Goal: Information Seeking & Learning: Understand process/instructions

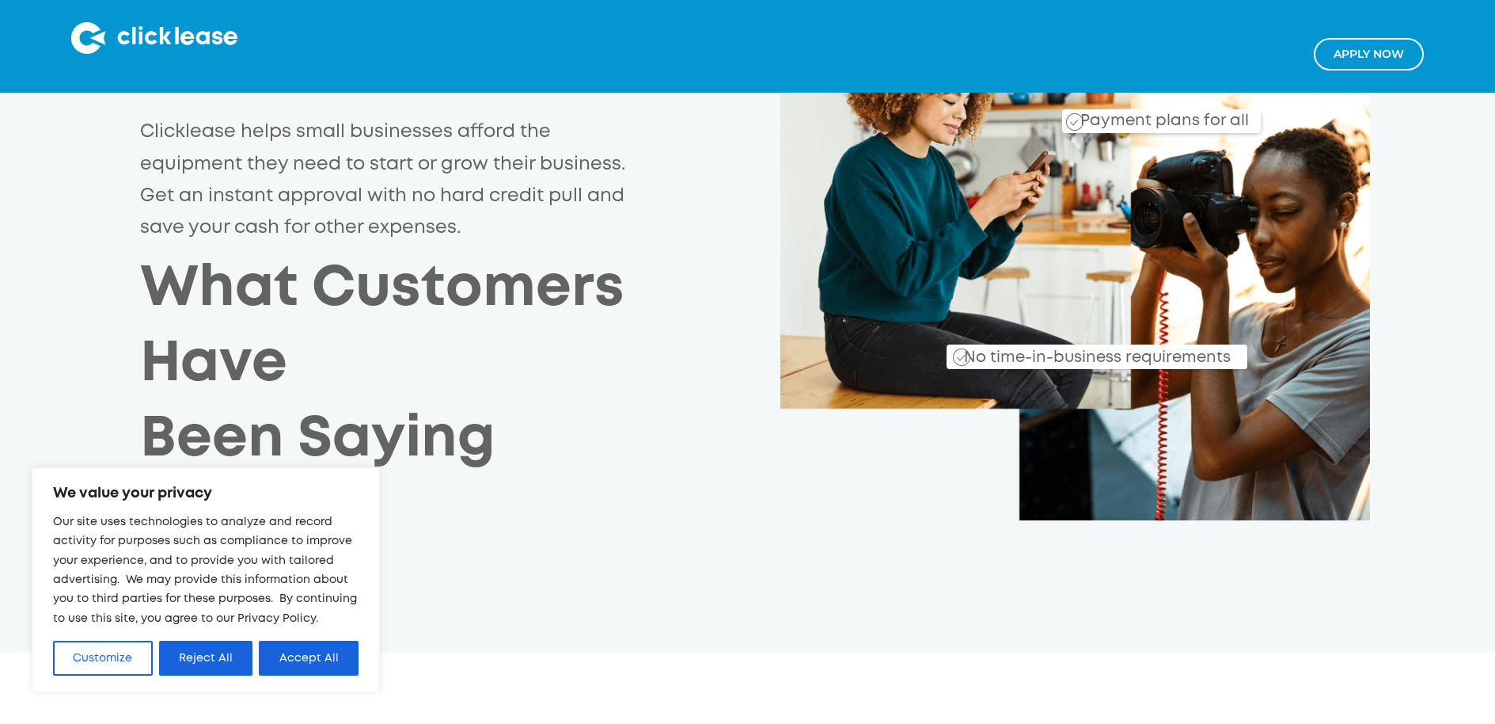
scroll to position [319, 0]
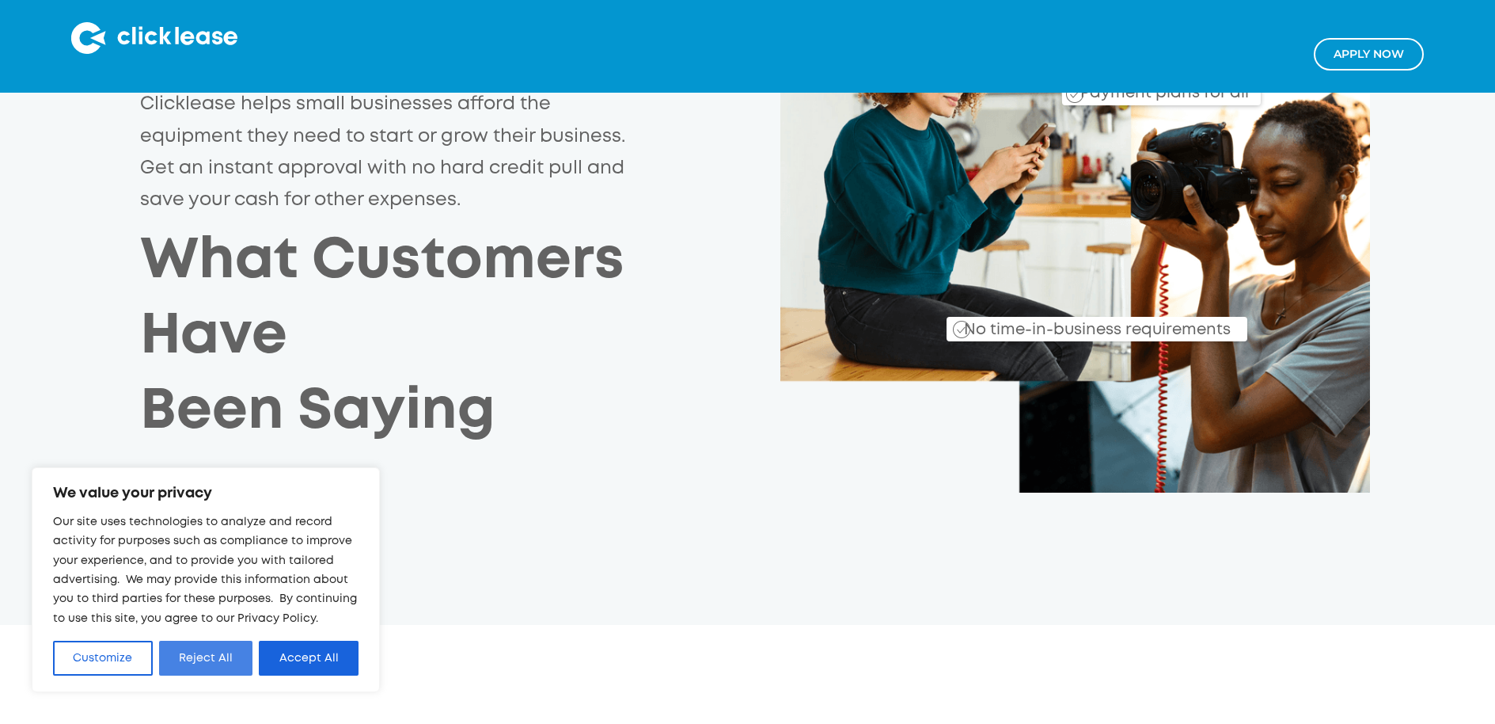
click at [220, 665] on button "Reject All" at bounding box center [206, 657] width 94 height 35
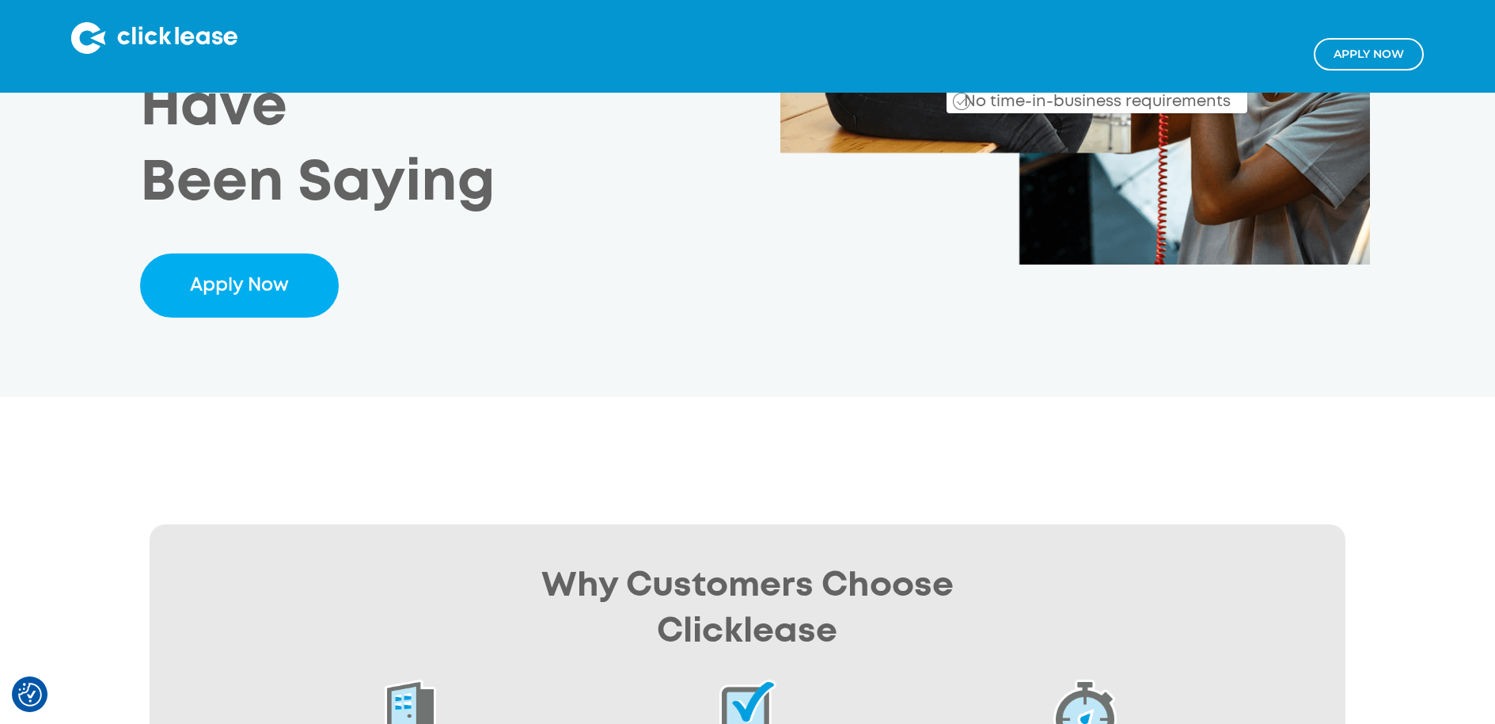
scroll to position [0, 0]
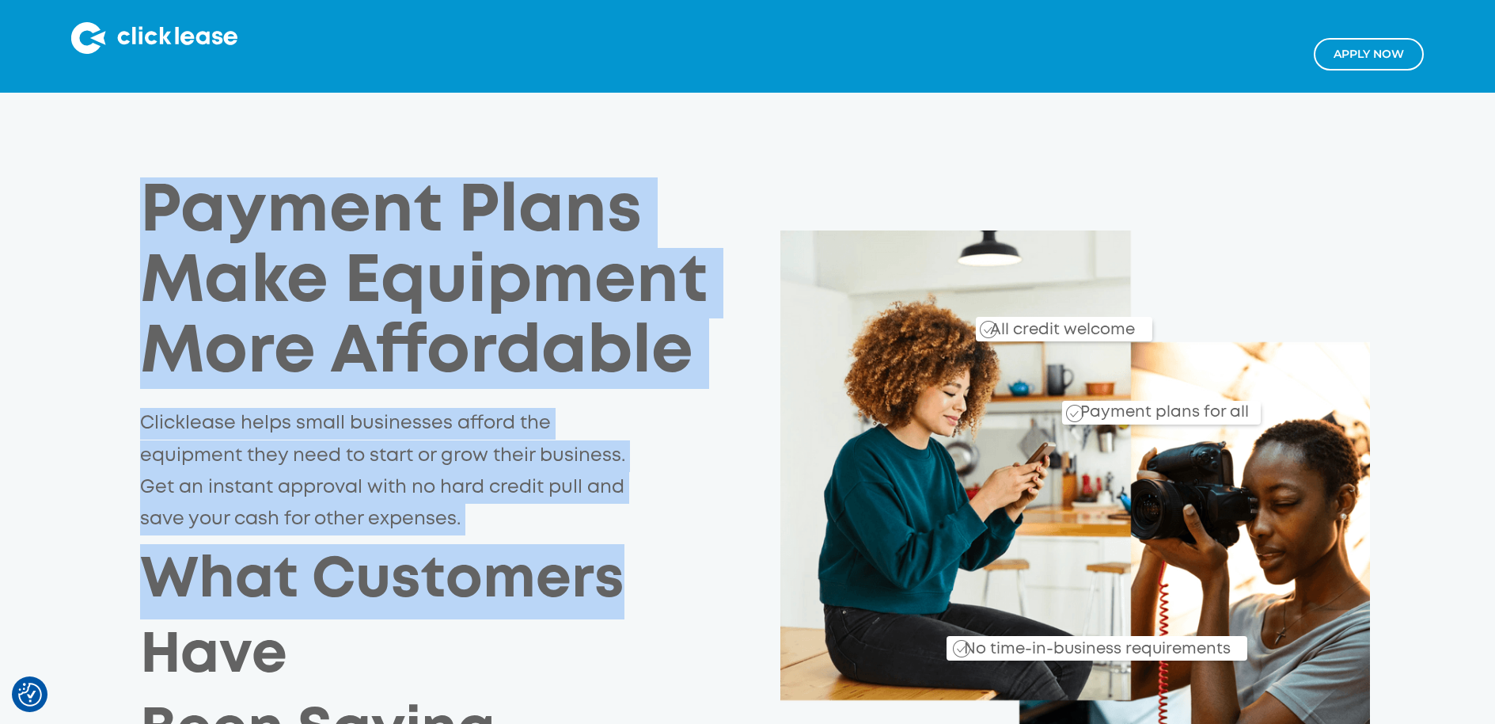
drag, startPoint x: 143, startPoint y: 205, endPoint x: 648, endPoint y: 594, distance: 637.3
click at [652, 596] on div "Payment Plans Make Equipment More Affordable Clicklease helps small businesses …" at bounding box center [460, 472] width 640 height 591
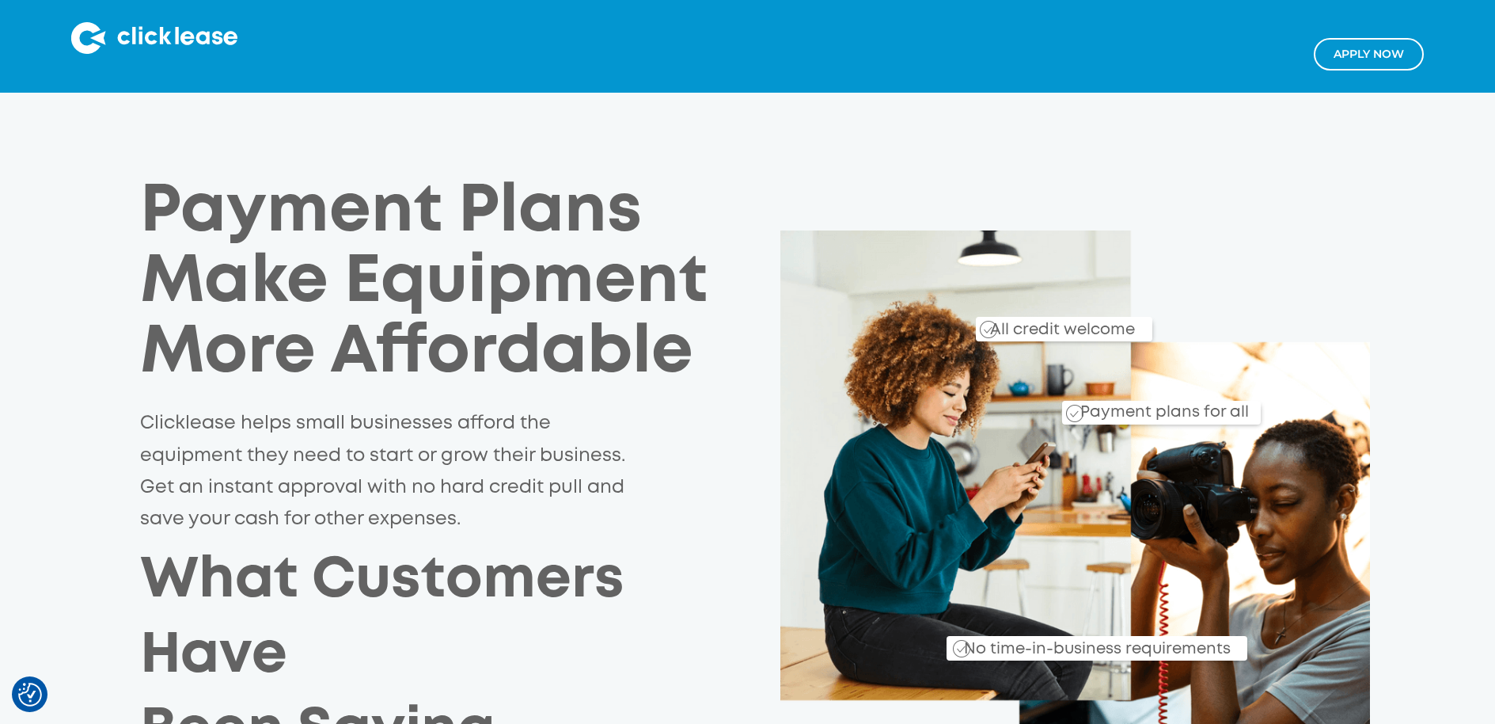
click at [520, 655] on h2 "What Customers Have Been Saying" at bounding box center [460, 657] width 640 height 226
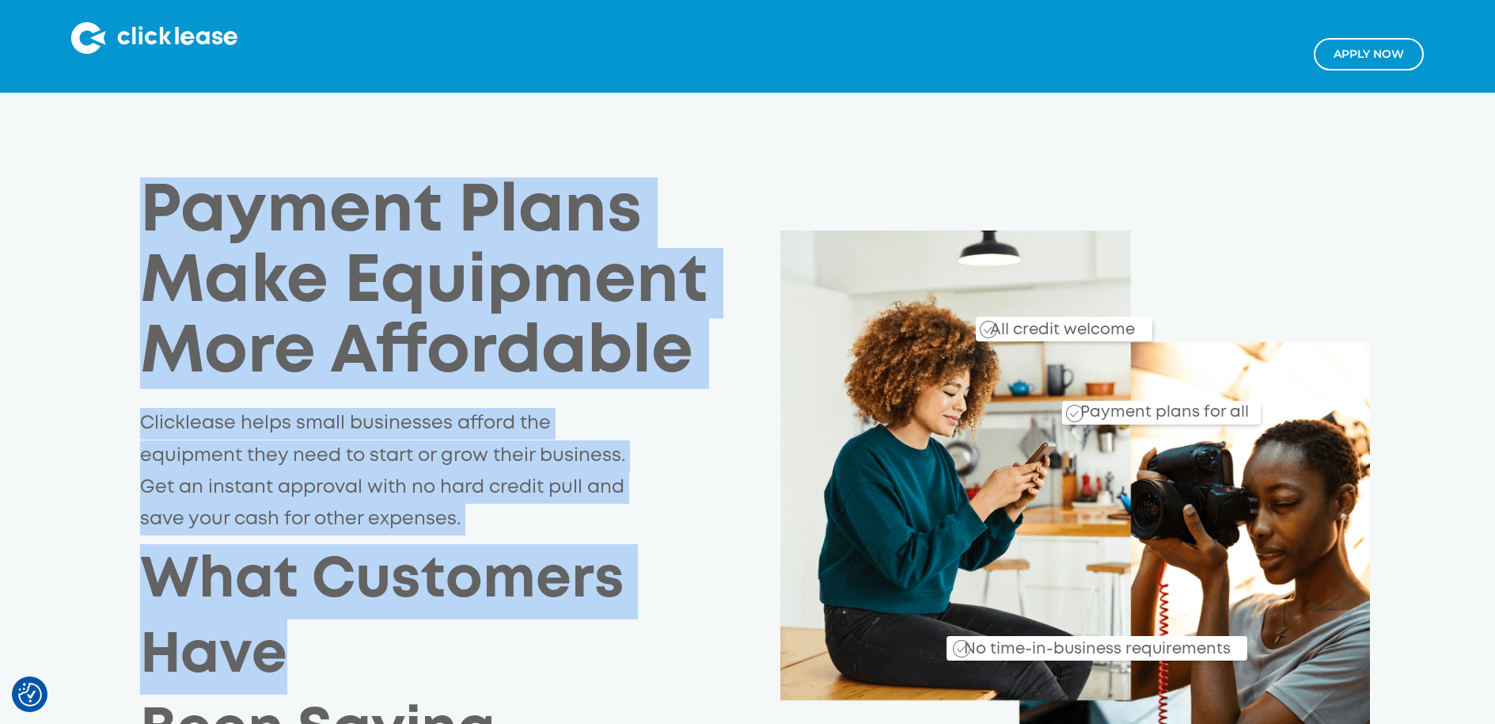
drag, startPoint x: 145, startPoint y: 210, endPoint x: 624, endPoint y: 625, distance: 633.6
click at [624, 625] on div "Payment Plans Make Equipment More Affordable Clicklease helps small businesses …" at bounding box center [460, 472] width 640 height 591
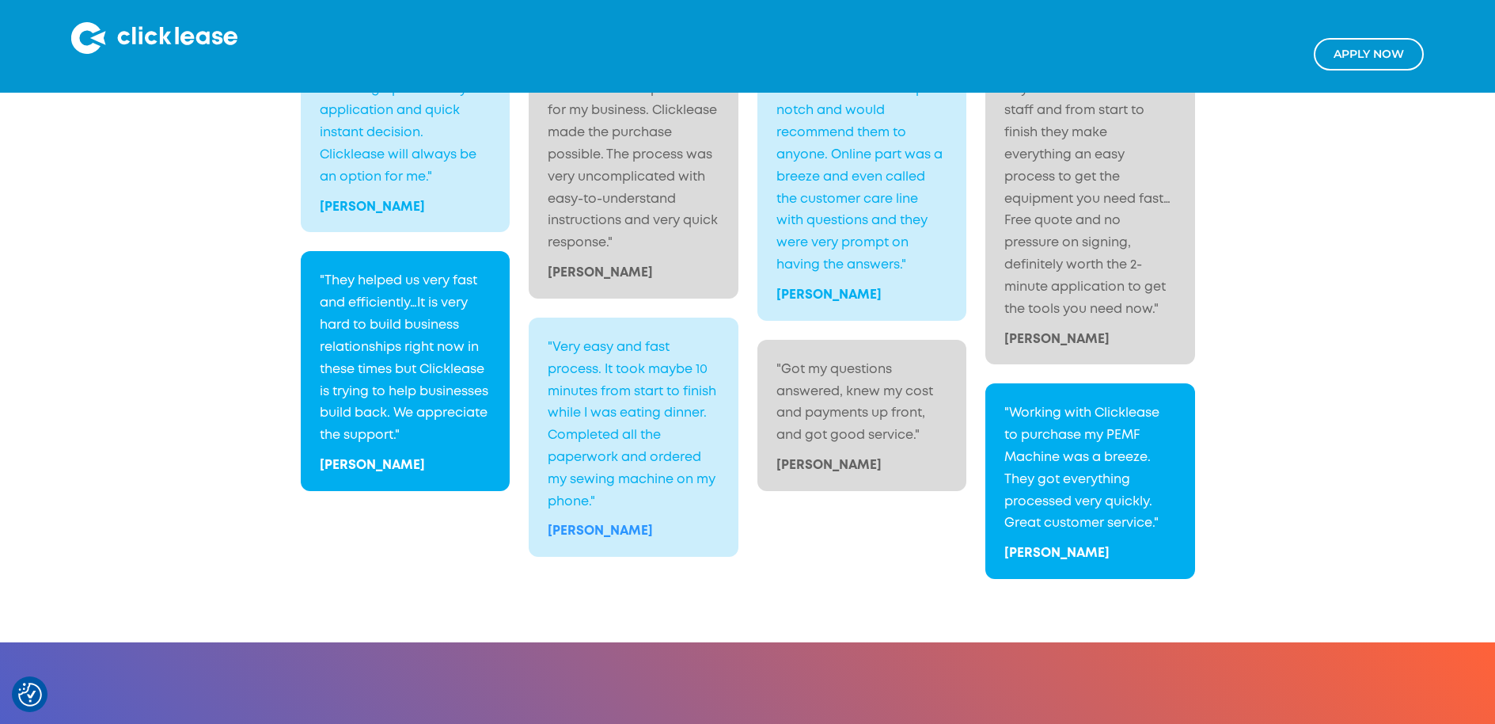
scroll to position [3034, 0]
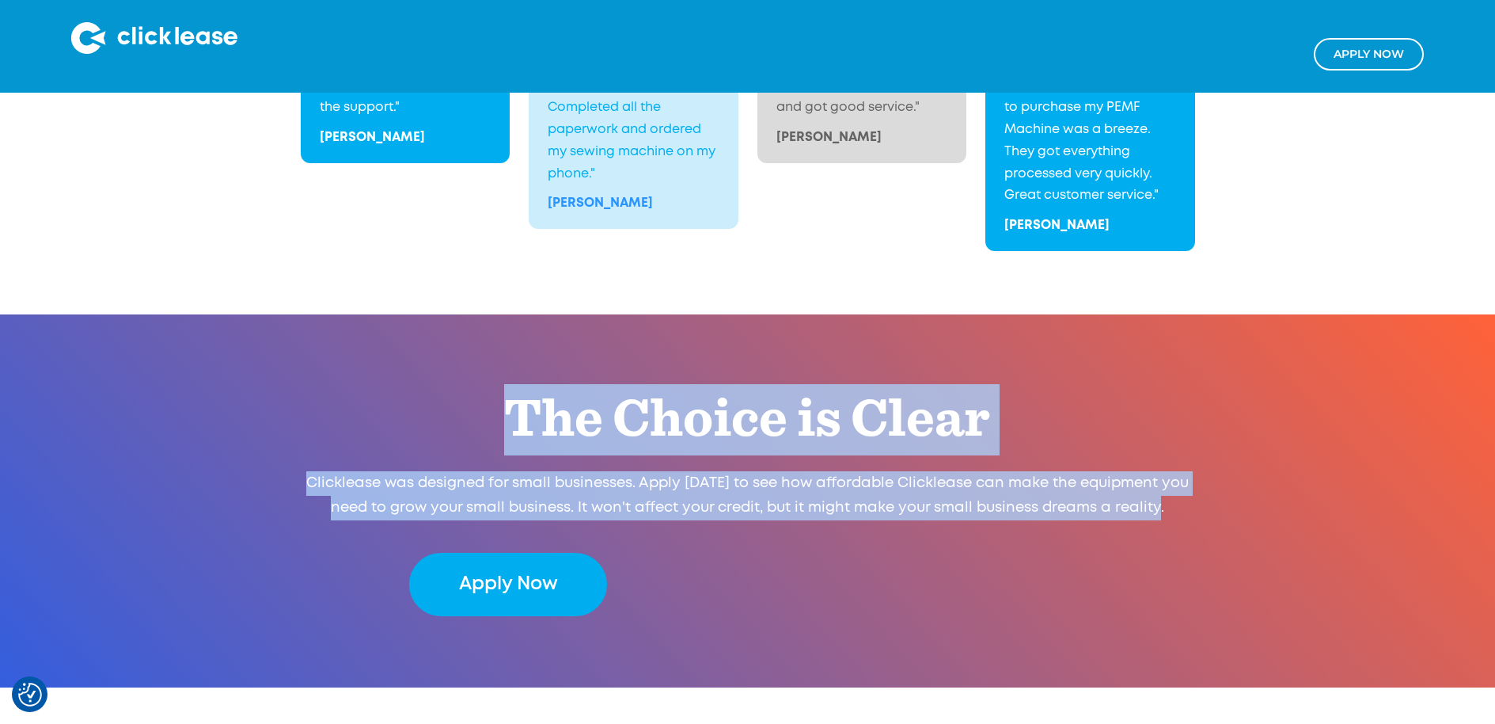
drag, startPoint x: 1171, startPoint y: 515, endPoint x: 469, endPoint y: 378, distance: 714.8
click at [469, 378] on div "The Choice is Clear Clicklease was designed for small businesses. Apply [DATE] …" at bounding box center [747, 500] width 1495 height 373
click at [458, 401] on h2 "The Choice is Clear" at bounding box center [747, 419] width 677 height 71
drag, startPoint x: 488, startPoint y: 409, endPoint x: 1214, endPoint y: 535, distance: 736.8
click at [1214, 535] on div "The Choice is Clear Clicklease was designed for small businesses. Apply [DATE] …" at bounding box center [747, 501] width 1385 height 230
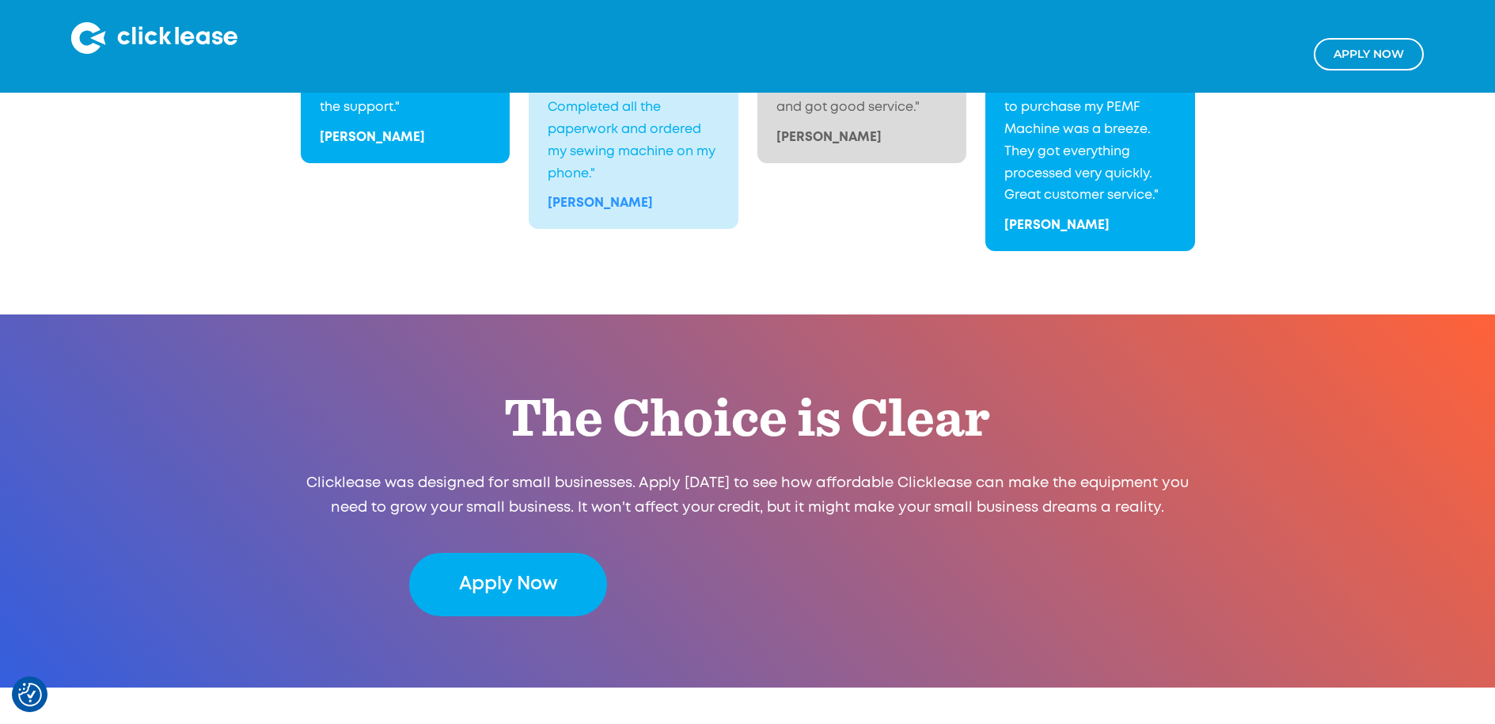
click at [1211, 548] on div "The Choice is Clear Clicklease was designed for small businesses. Apply [DATE] …" at bounding box center [747, 501] width 1385 height 230
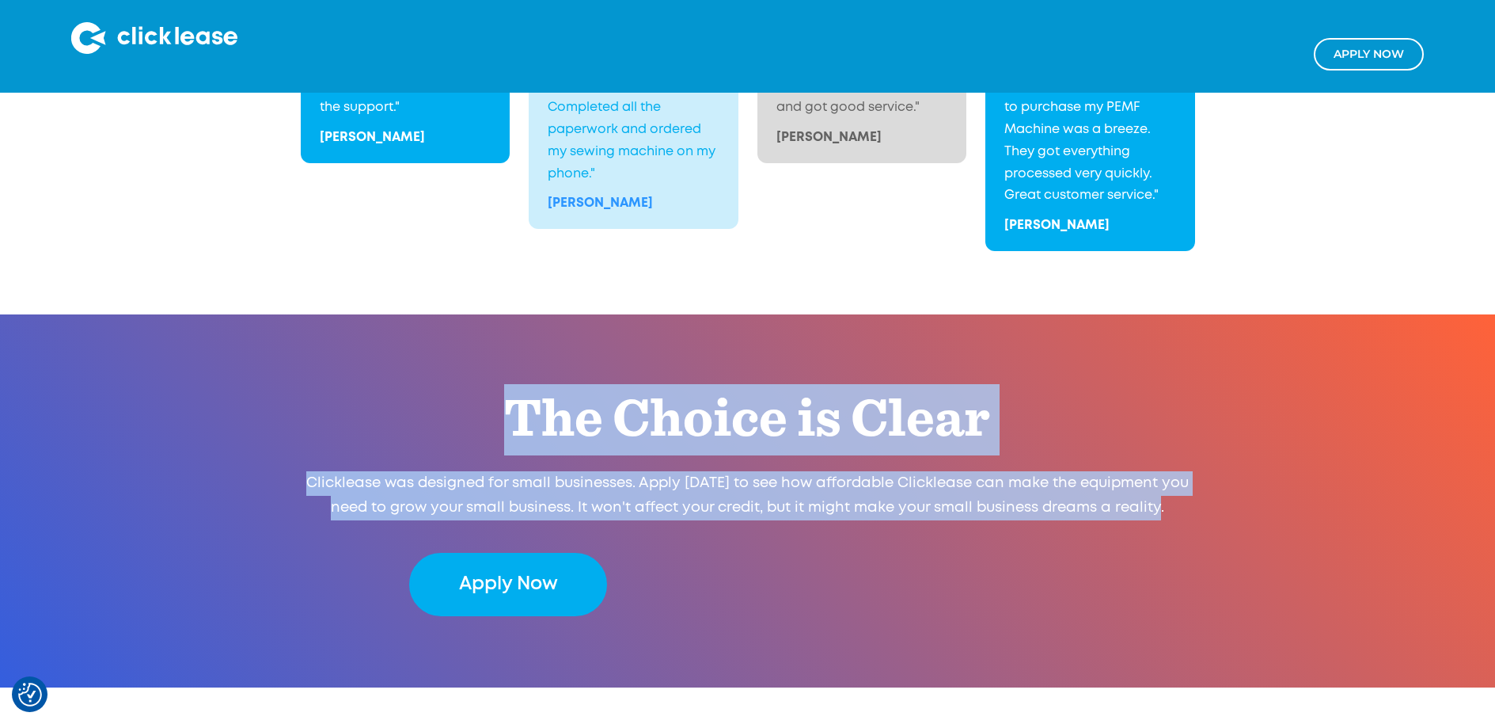
drag, startPoint x: 1167, startPoint y: 515, endPoint x: 450, endPoint y: 407, distance: 724.6
click at [450, 407] on div "The Choice is Clear Clicklease was designed for small businesses. Apply [DATE] …" at bounding box center [747, 500] width 677 height 232
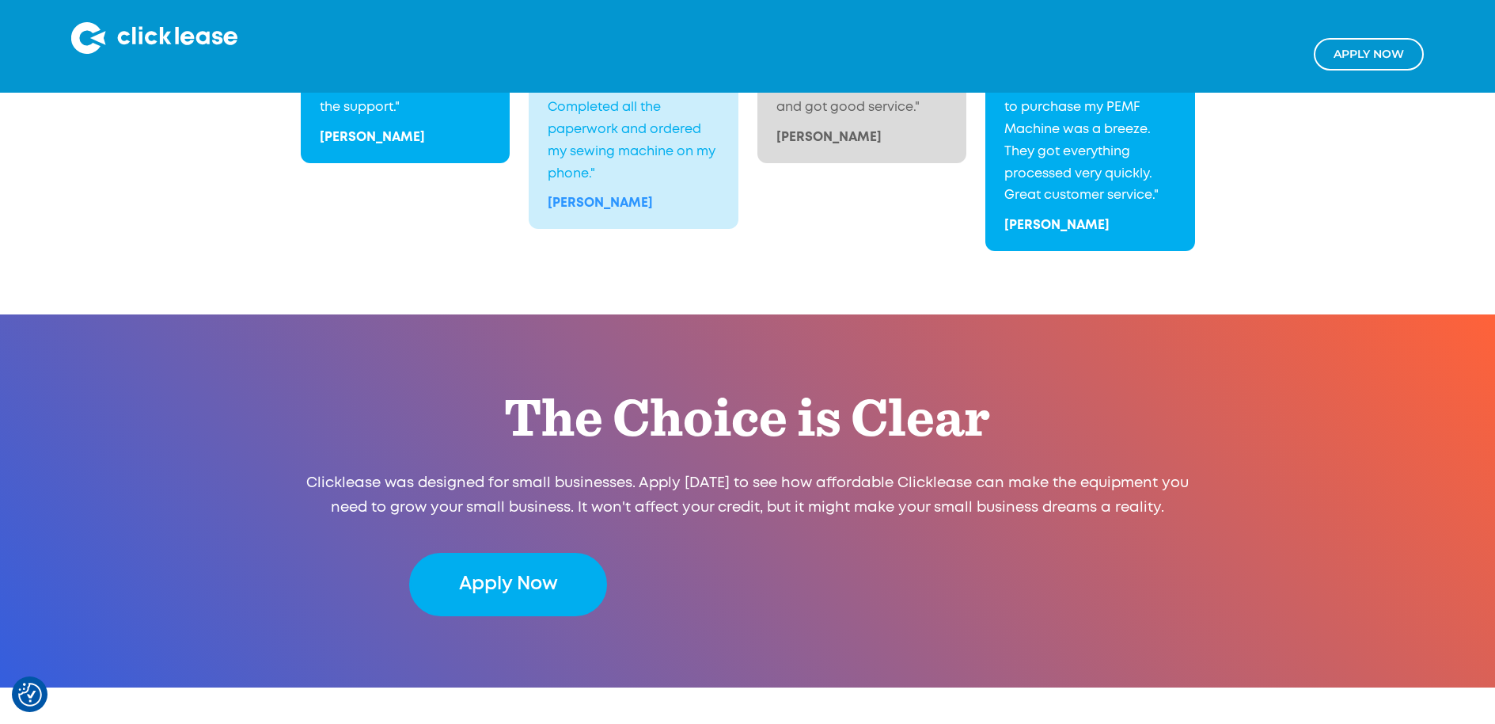
click at [412, 397] on h2 "The Choice is Clear" at bounding box center [747, 419] width 677 height 71
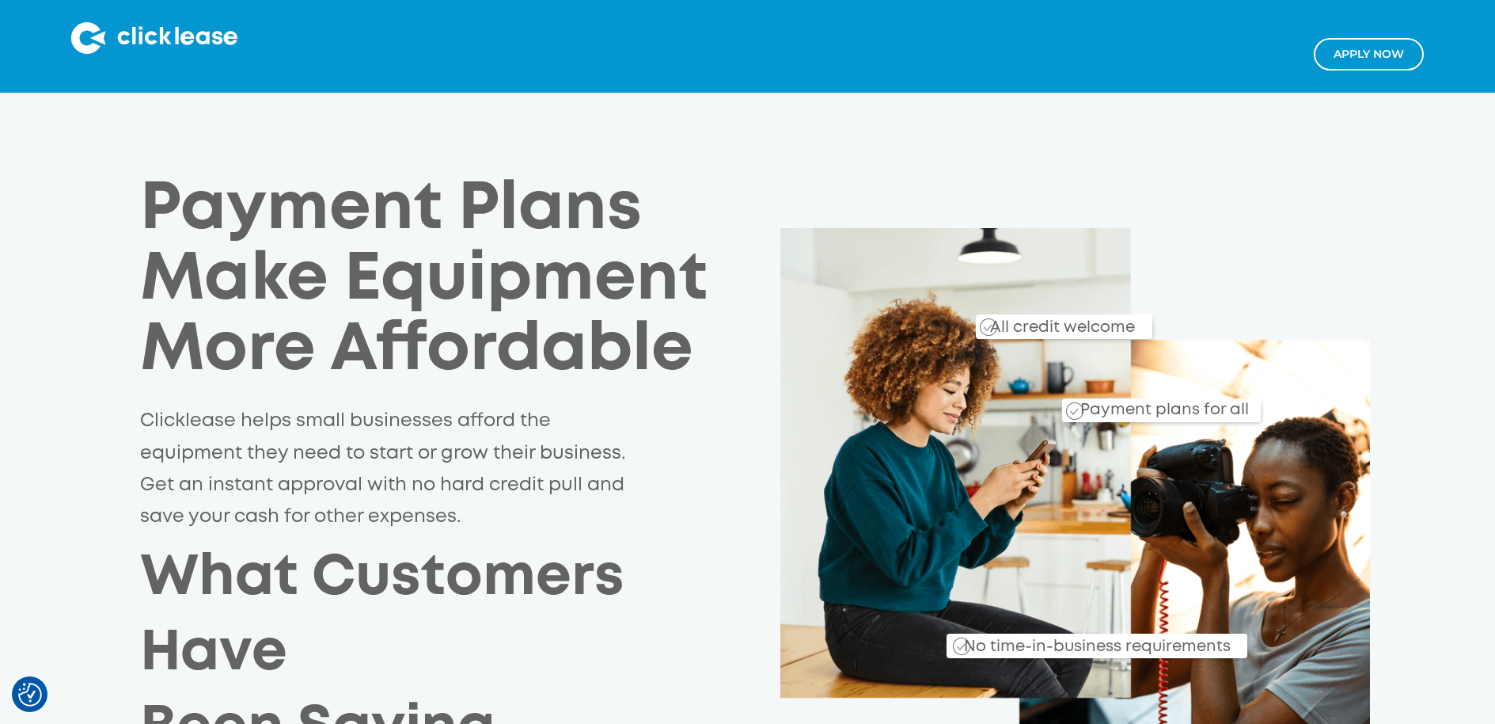
scroll to position [0, 0]
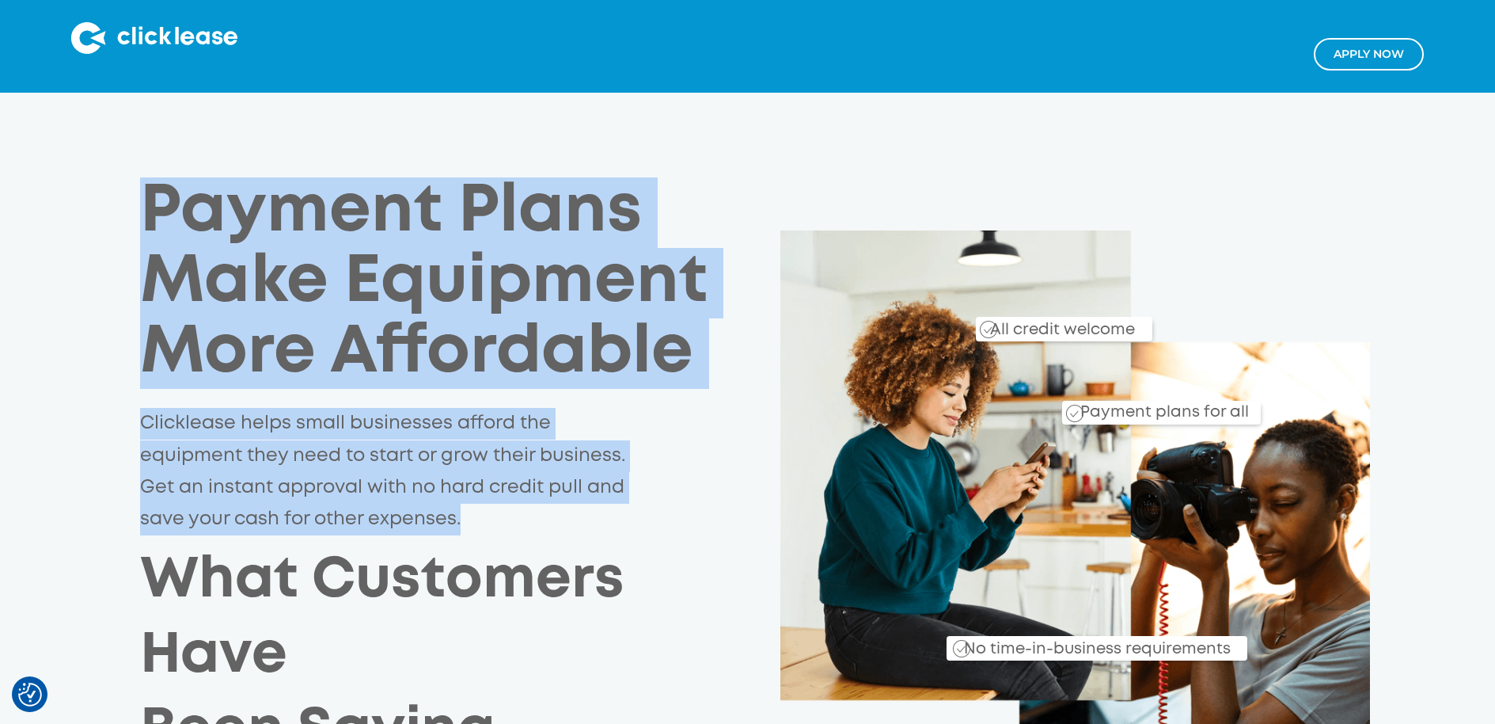
drag, startPoint x: 463, startPoint y: 521, endPoint x: 131, endPoint y: 223, distance: 445.7
click at [131, 223] on div "Payment Plans Make Equipment More Affordable Clicklease helps small businesses …" at bounding box center [747, 520] width 1259 height 687
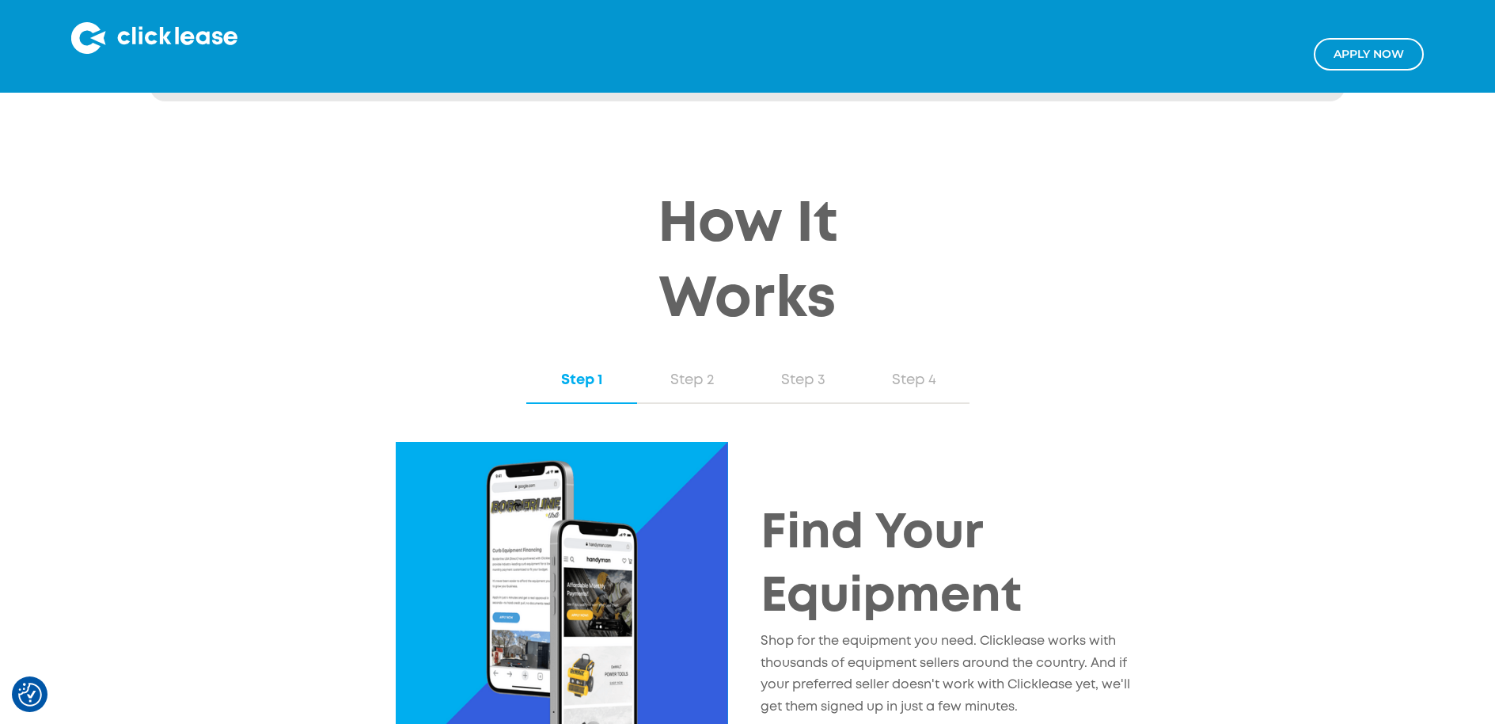
scroll to position [1589, 0]
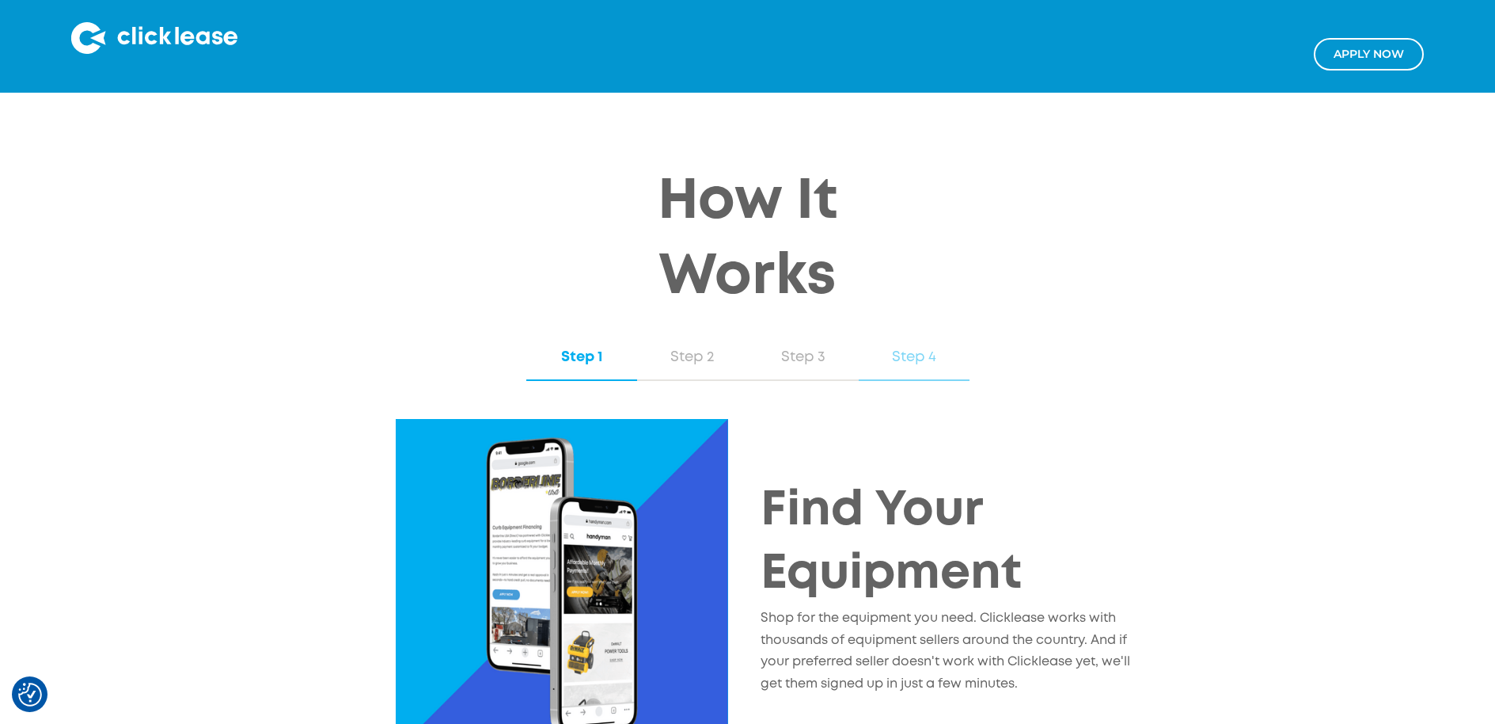
click at [897, 366] on div "Step 4" at bounding box center [914, 357] width 79 height 21
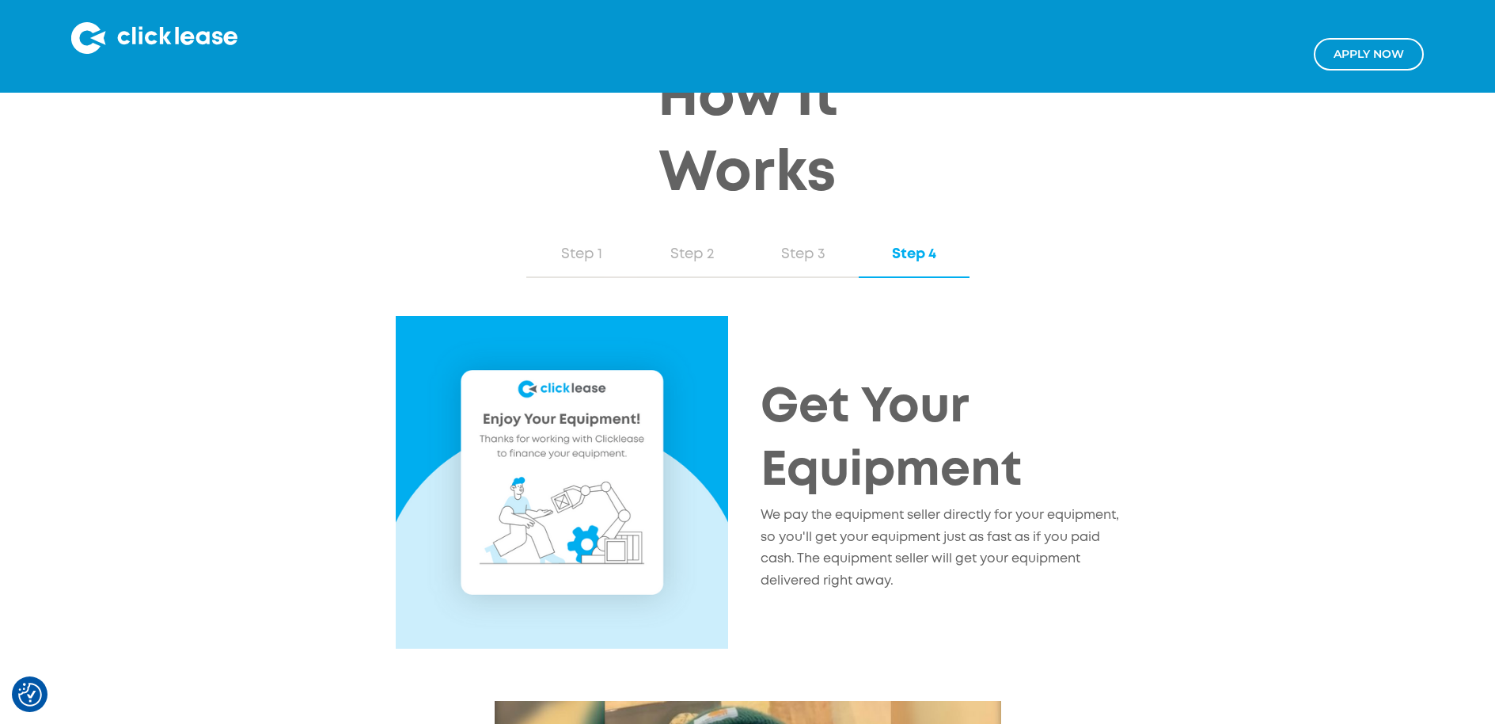
scroll to position [1809, 0]
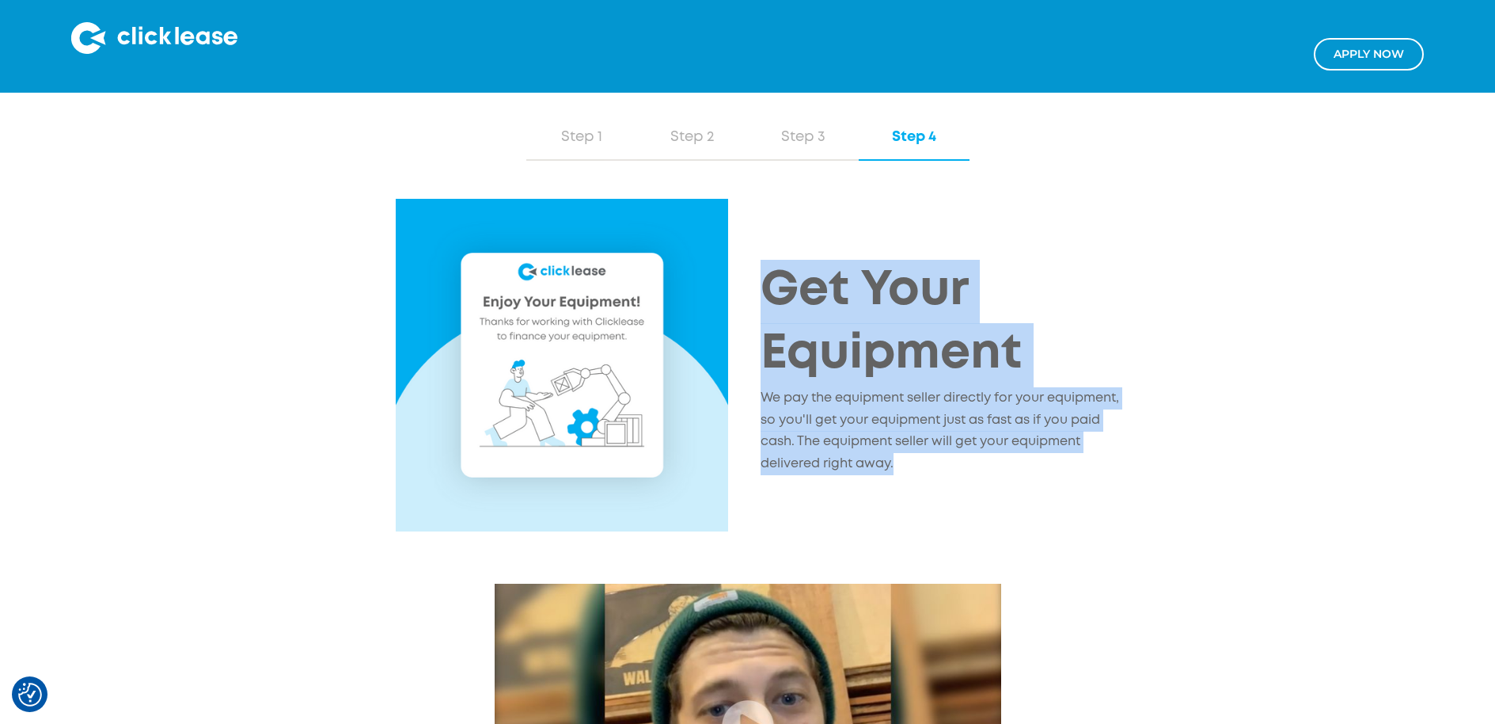
drag, startPoint x: 904, startPoint y: 466, endPoint x: 757, endPoint y: 312, distance: 212.8
click at [754, 317] on div "Get Your Equipment We pay the equipment seller directly for your equipment, so …" at bounding box center [939, 372] width 383 height 224
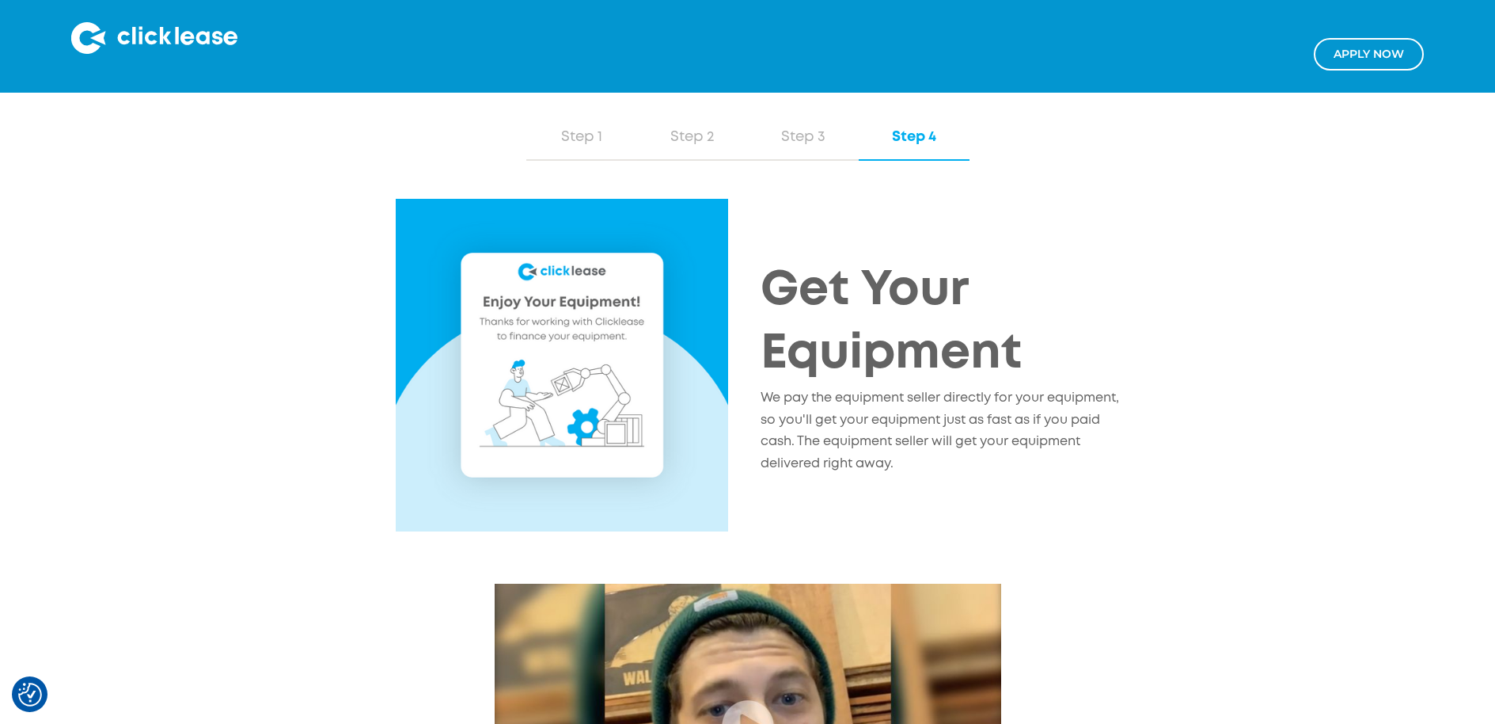
click at [773, 234] on div "Get Your Equipment We pay the equipment seller directly for your equipment, so …" at bounding box center [748, 371] width 920 height 345
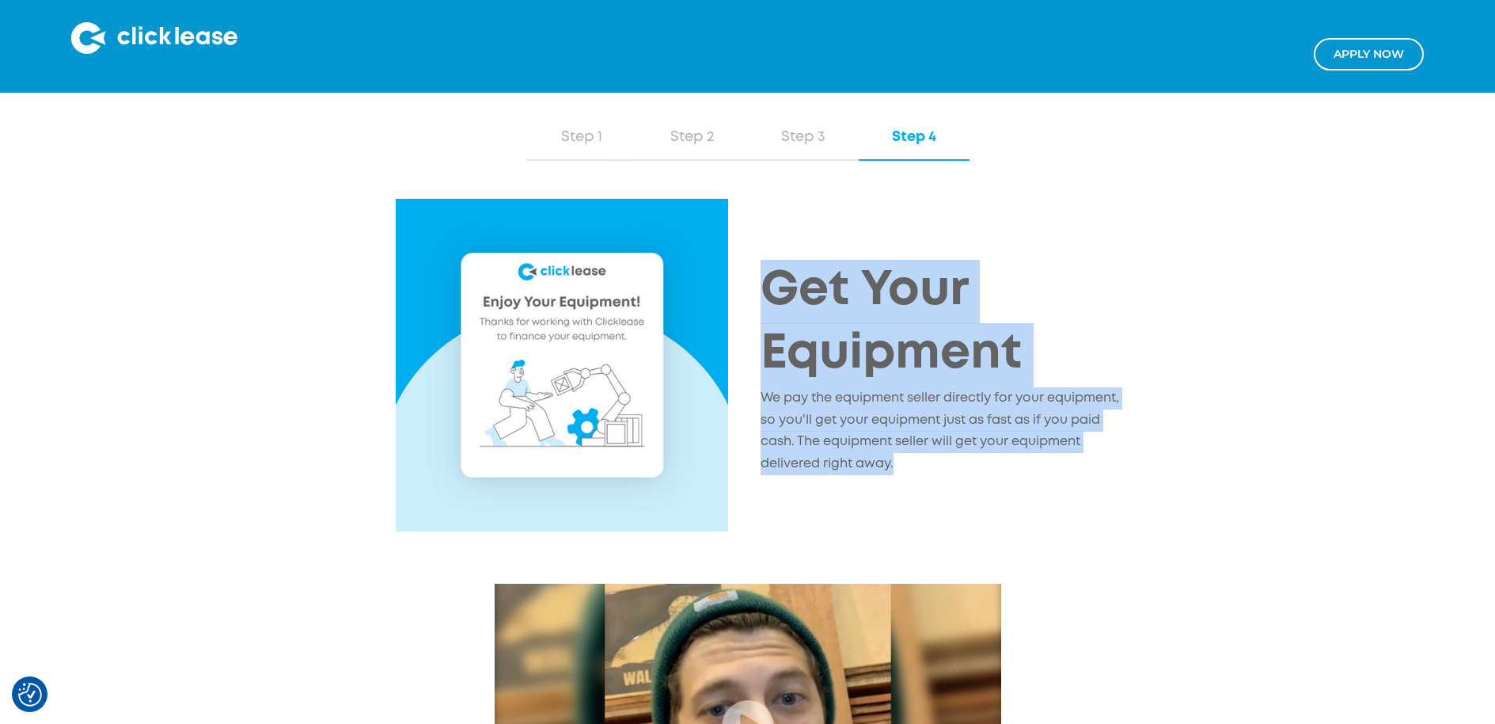
drag, startPoint x: 759, startPoint y: 275, endPoint x: 1073, endPoint y: 485, distance: 377.2
click at [1092, 487] on div "Get Your Equipment We pay the equipment seller directly for your equipment, so …" at bounding box center [748, 371] width 920 height 345
click at [952, 513] on div "Get Your Equipment We pay the equipment seller directly for your equipment, so …" at bounding box center [748, 371] width 920 height 345
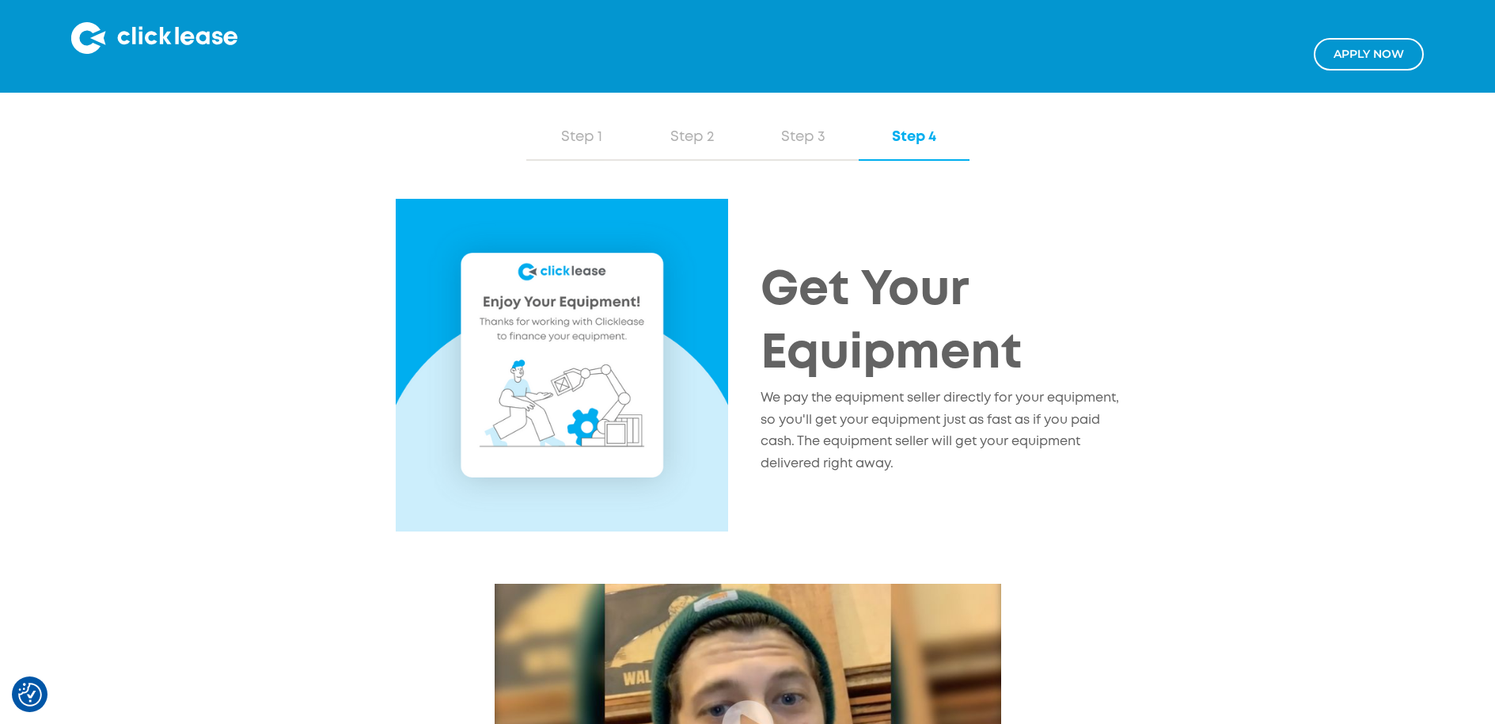
click at [863, 464] on p "We pay the equipment seller directly for your equipment, so you'll get your equ…" at bounding box center [946, 431] width 371 height 88
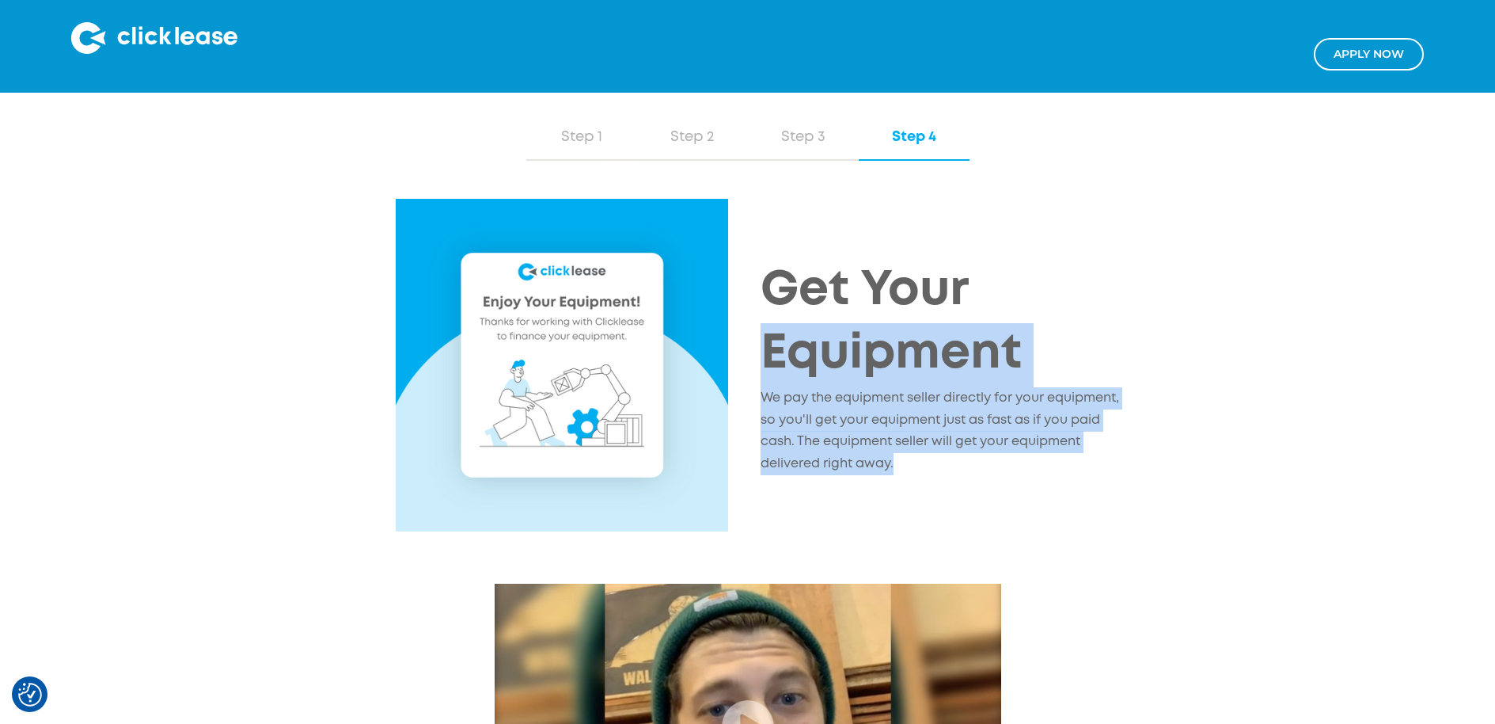
drag, startPoint x: 910, startPoint y: 472, endPoint x: 759, endPoint y: 317, distance: 216.1
click at [756, 327] on div "Get Your Equipment We pay the equipment seller directly for your equipment, so …" at bounding box center [939, 372] width 383 height 224
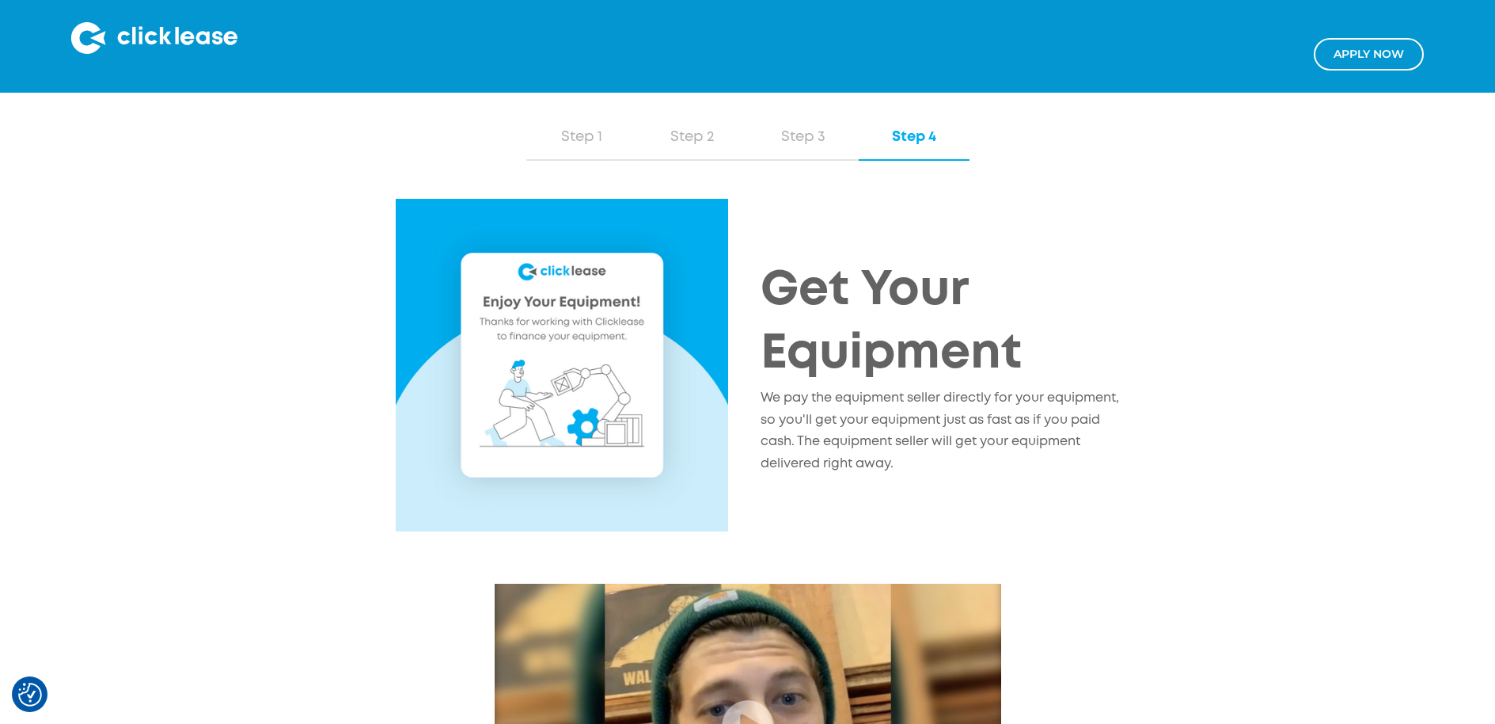
click at [758, 287] on div "Get Your Equipment We pay the equipment seller directly for your equipment, so …" at bounding box center [939, 372] width 383 height 224
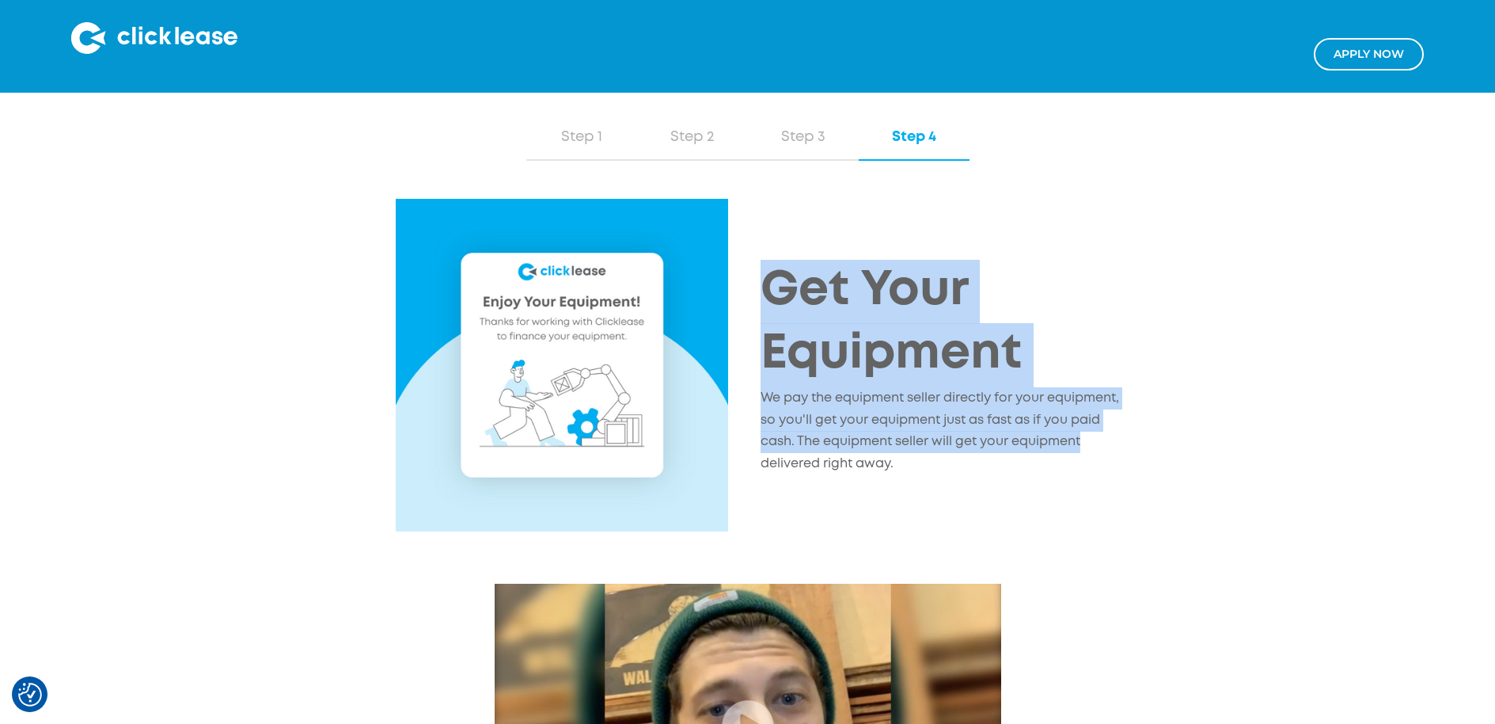
drag, startPoint x: 758, startPoint y: 287, endPoint x: 1167, endPoint y: 450, distance: 439.6
click at [1174, 452] on div "Get Your Equipment We pay the equipment seller directly for your equipment, so …" at bounding box center [748, 371] width 920 height 345
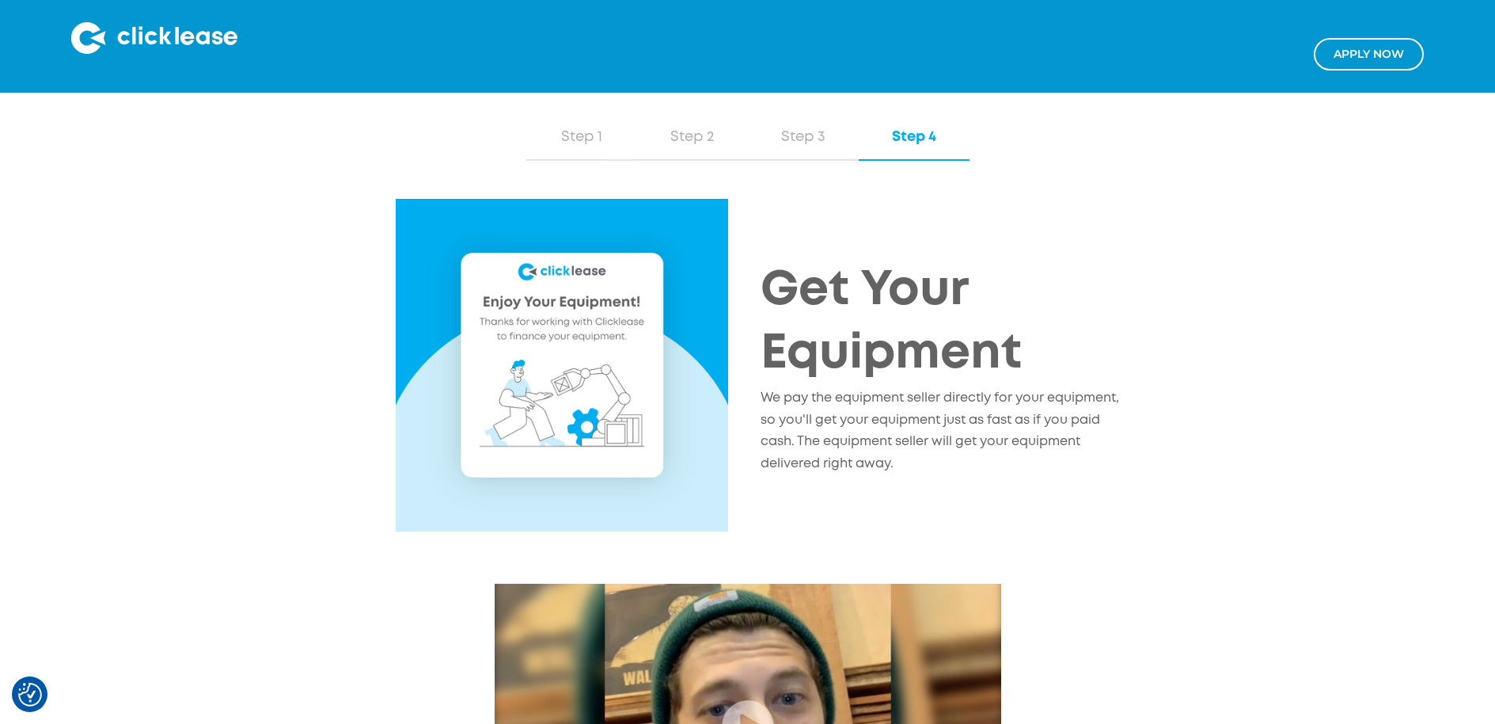
click at [995, 475] on p "We pay the equipment seller directly for your equipment, so you'll get your equ…" at bounding box center [946, 431] width 371 height 88
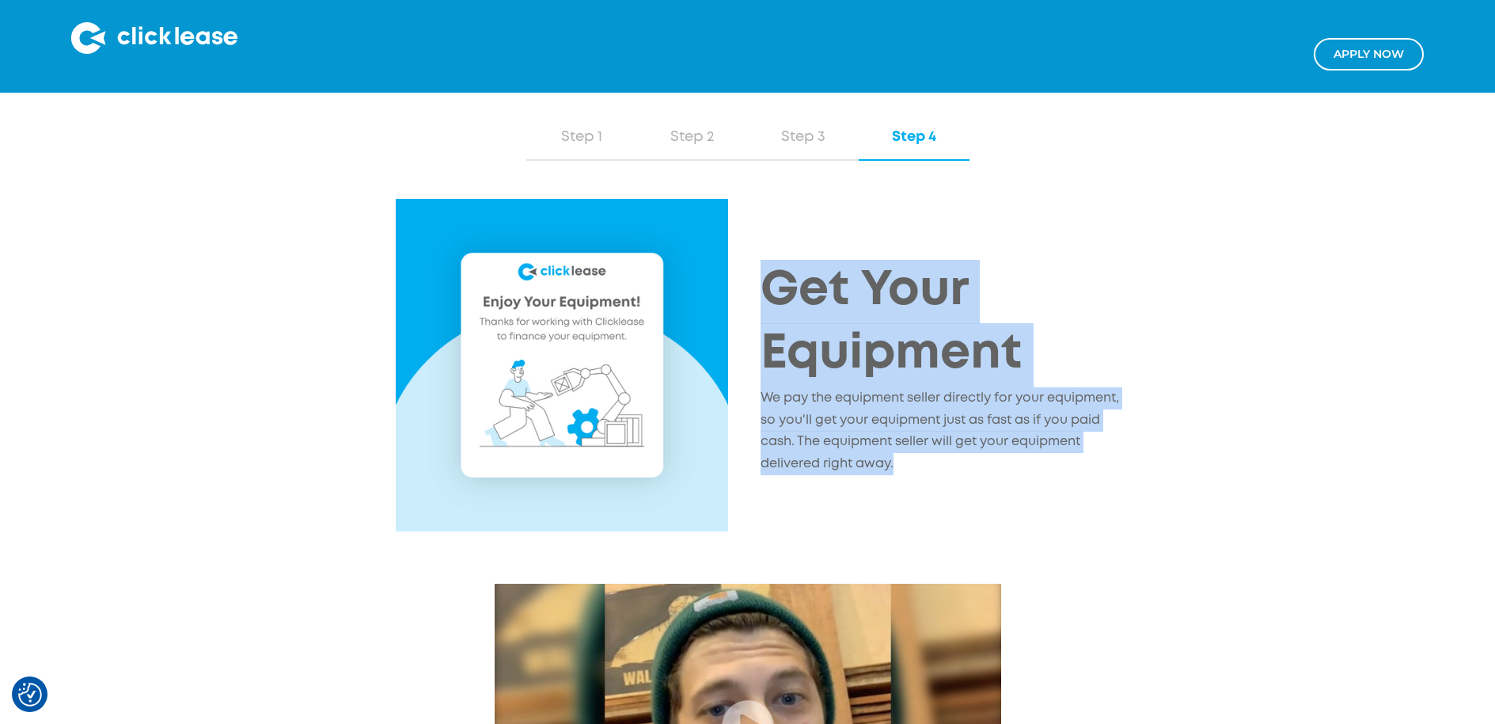
drag, startPoint x: 918, startPoint y: 477, endPoint x: 763, endPoint y: 303, distance: 233.3
click at [763, 303] on div "Get Your Equipment We pay the equipment seller directly for your equipment, so …" at bounding box center [946, 372] width 371 height 224
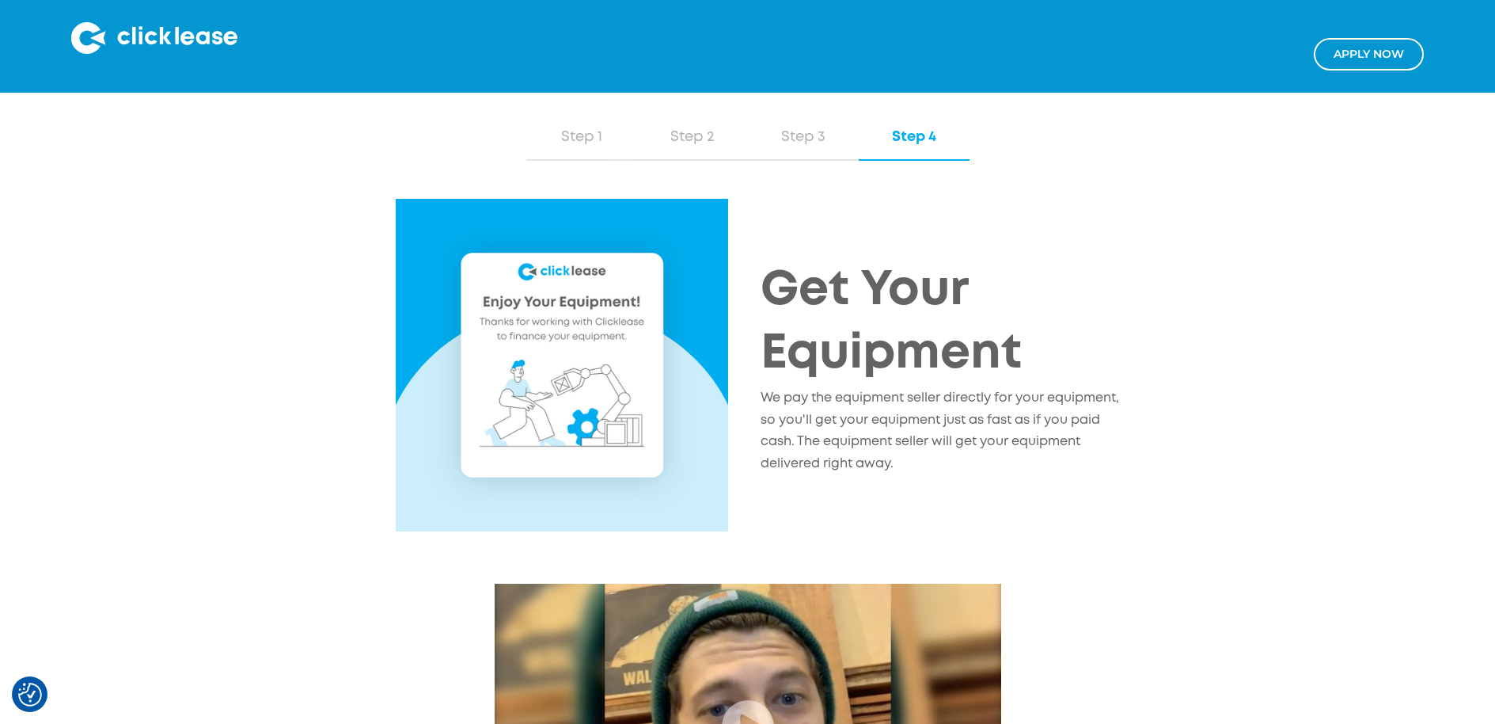
click at [734, 222] on div at bounding box center [555, 371] width 383 height 345
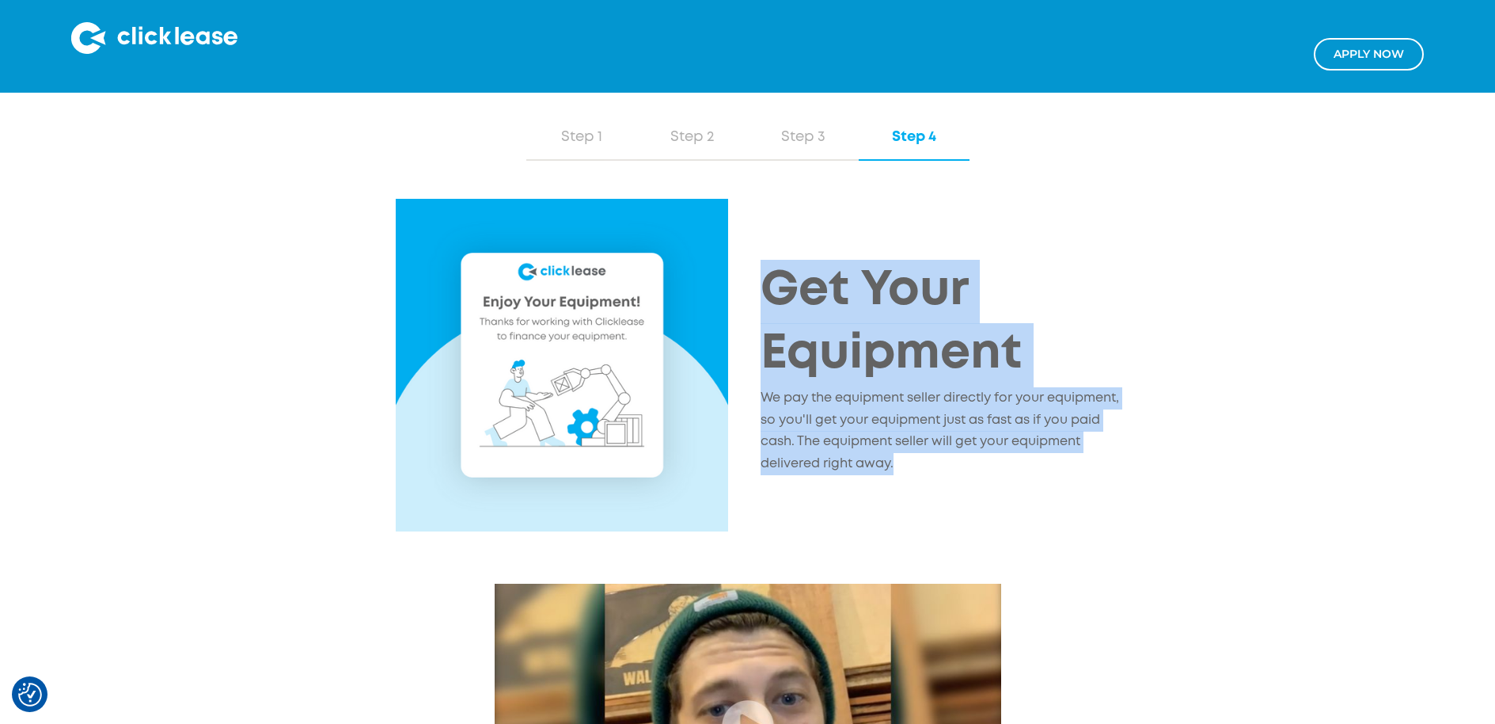
drag, startPoint x: 763, startPoint y: 296, endPoint x: 1123, endPoint y: 473, distance: 400.8
click at [1124, 475] on div "Get Your Equipment We pay the equipment seller directly for your equipment, so …" at bounding box center [946, 372] width 371 height 224
click at [940, 531] on div "Get Your Equipment We pay the equipment seller directly for your equipment, so …" at bounding box center [748, 371] width 920 height 345
drag, startPoint x: 909, startPoint y: 477, endPoint x: 769, endPoint y: 279, distance: 241.9
click at [769, 279] on div "Get Your Equipment We pay the equipment seller directly for your equipment, so …" at bounding box center [946, 372] width 371 height 224
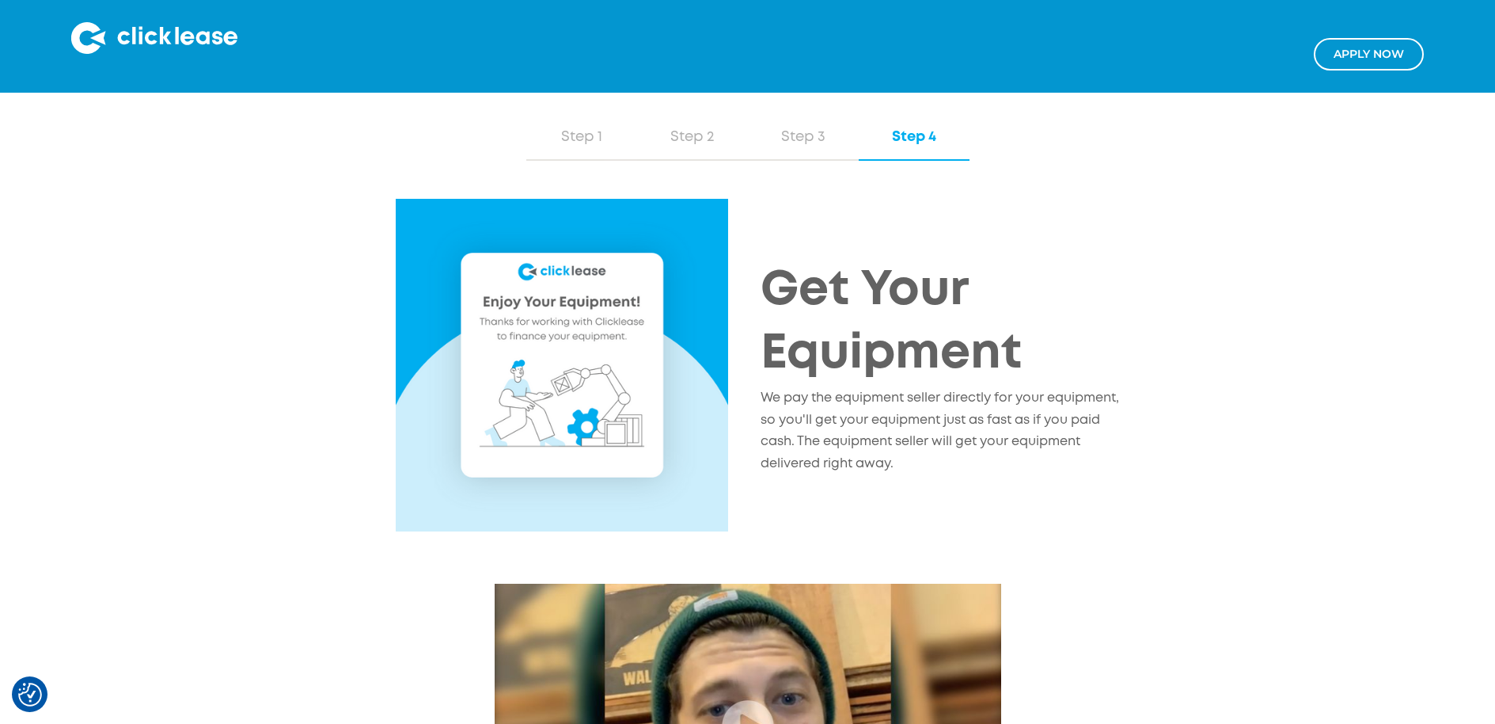
click at [776, 230] on div "Get Your Equipment We pay the equipment seller directly for your equipment, so …" at bounding box center [748, 371] width 920 height 345
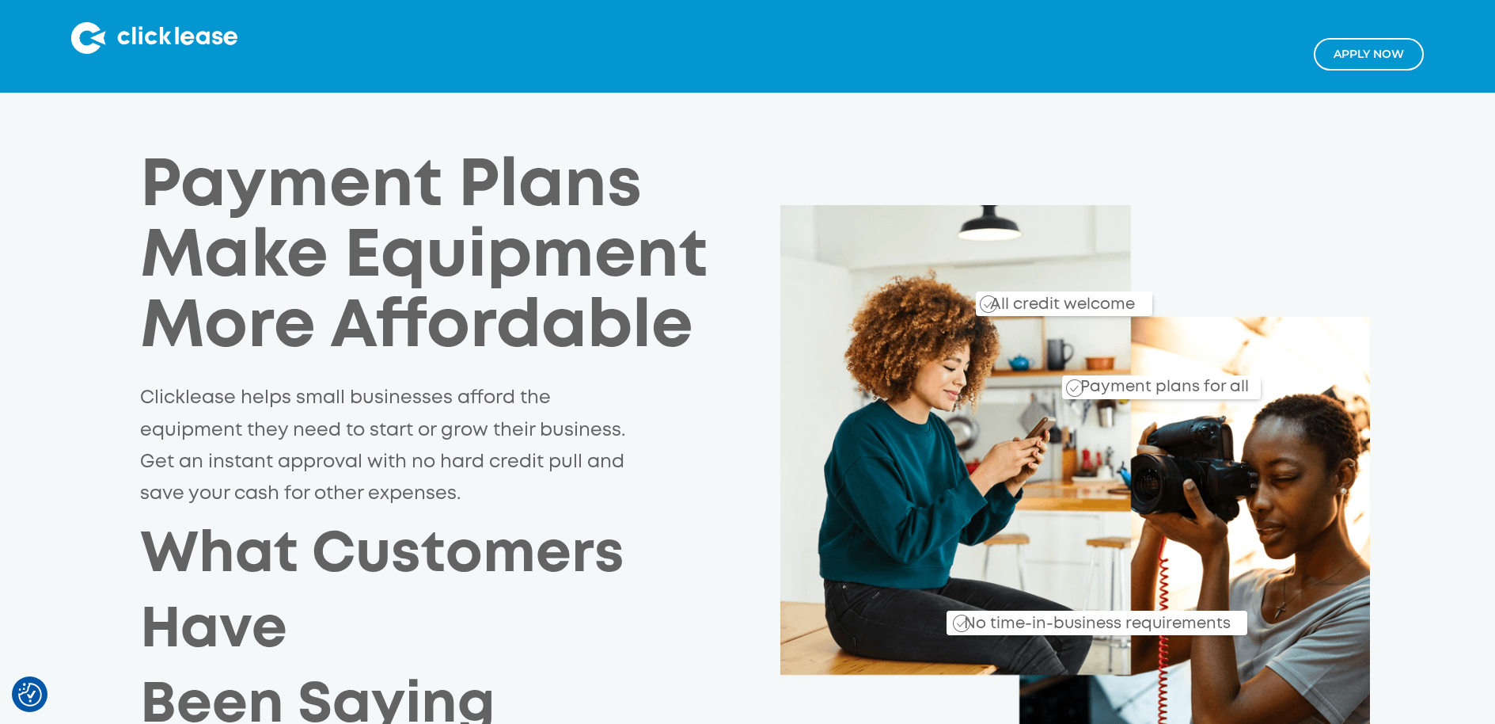
scroll to position [0, 0]
